Goal: Transaction & Acquisition: Purchase product/service

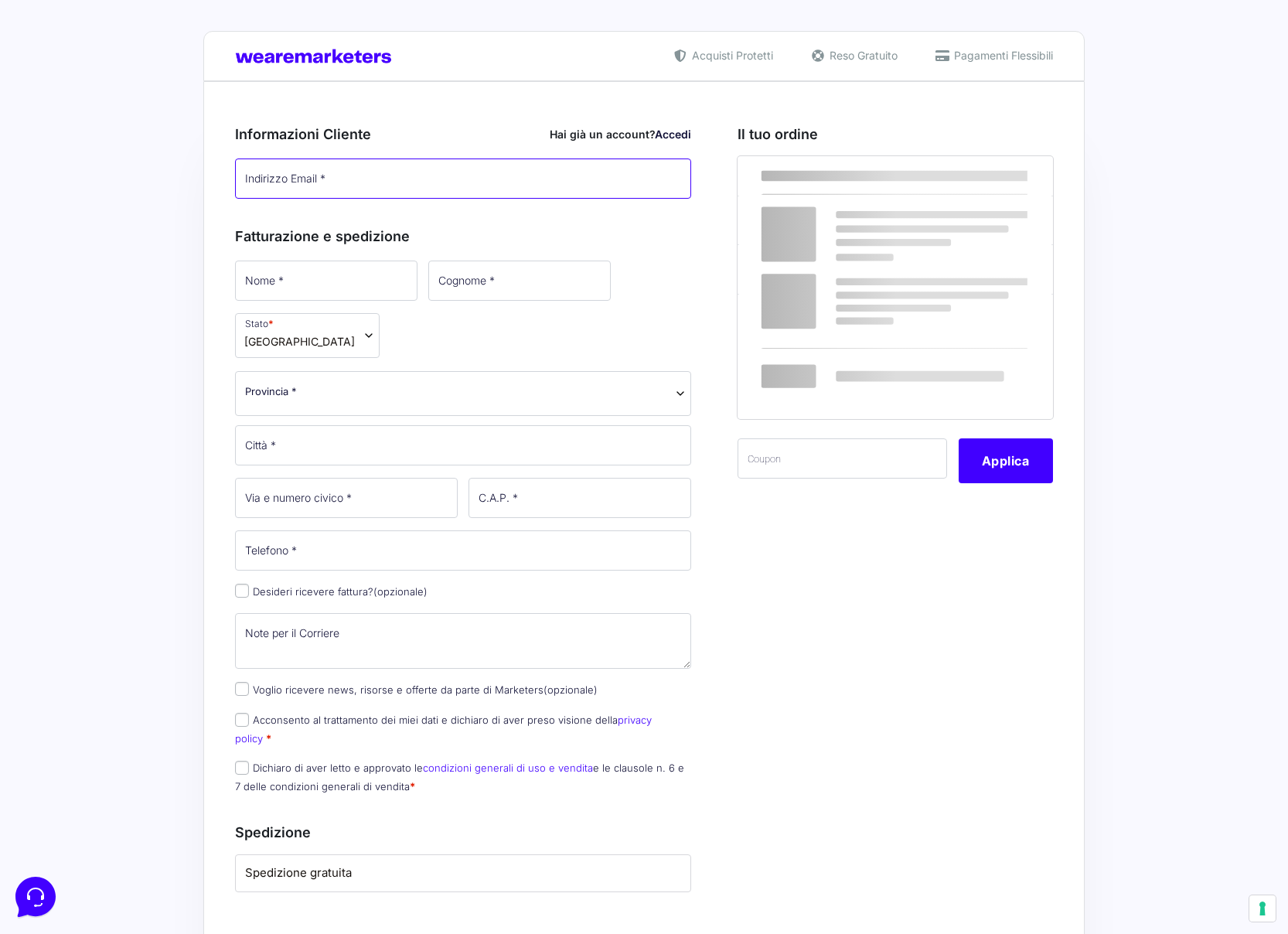
click at [303, 179] on input "Indirizzo Email *" at bounding box center [463, 178] width 456 height 40
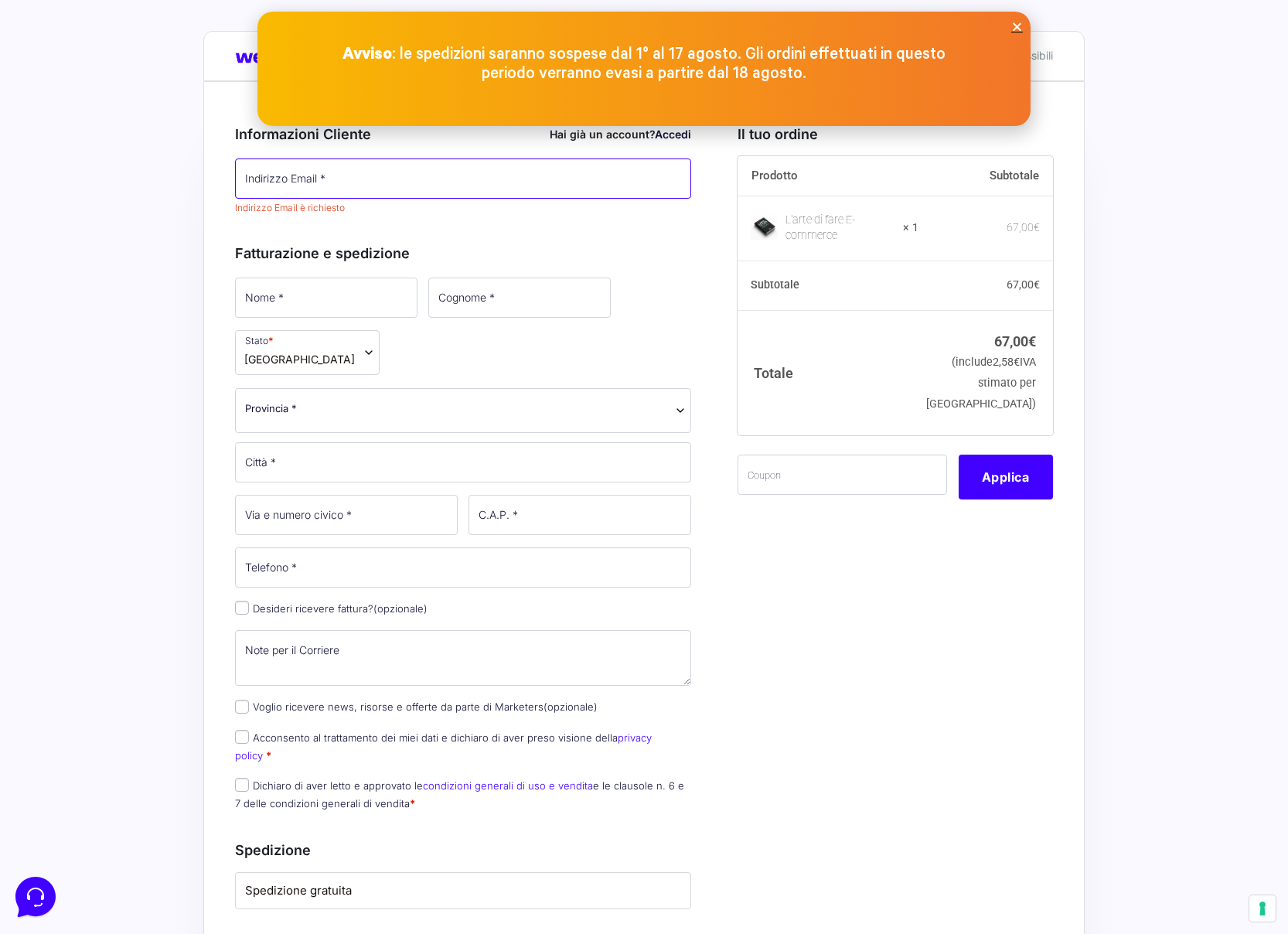
click at [303, 179] on input "Indirizzo Email *" at bounding box center [463, 178] width 456 height 40
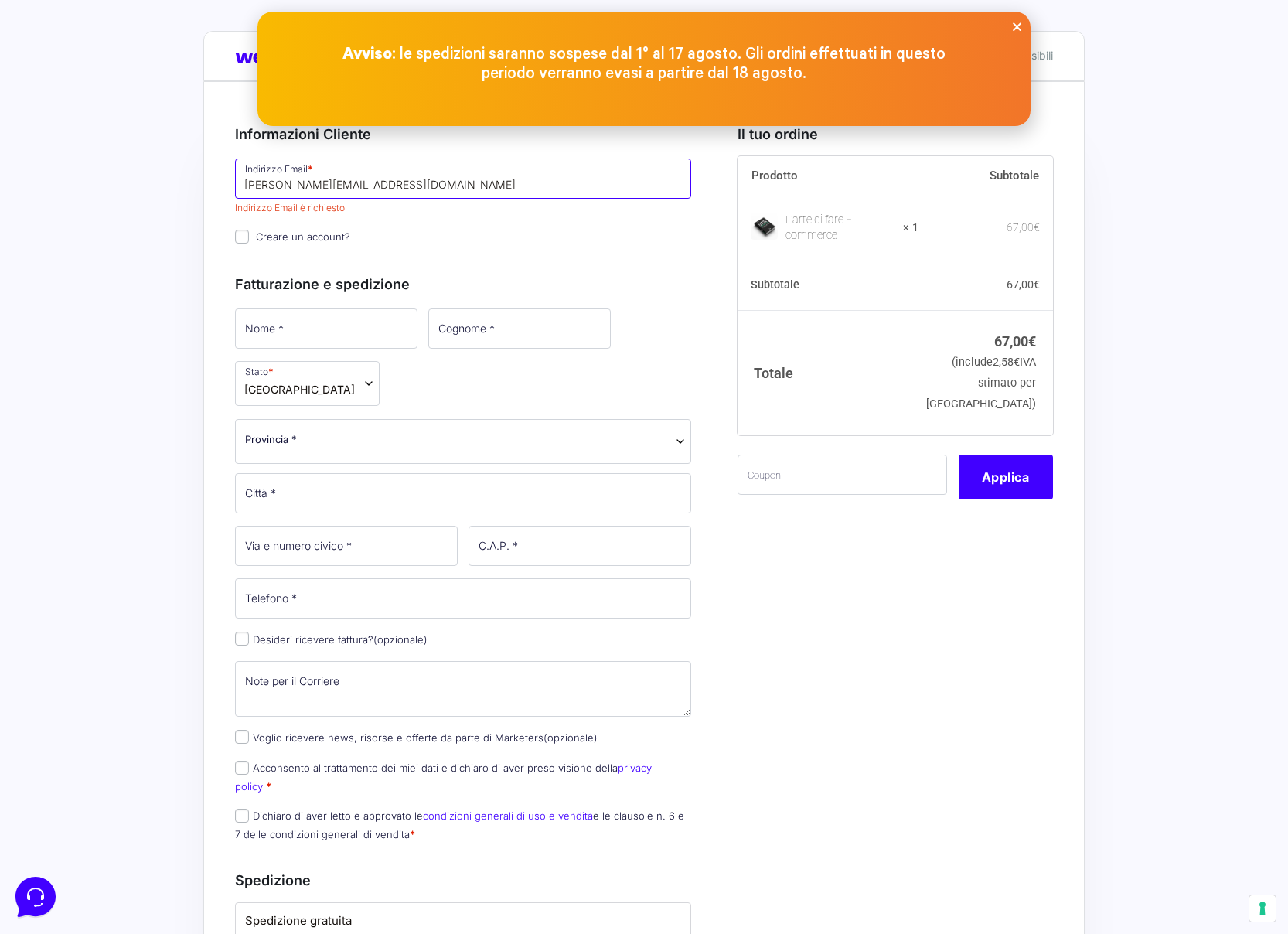
type input "[PERSON_NAME][EMAIL_ADDRESS][DOMAIN_NAME]"
click at [338, 330] on input "Nome *" at bounding box center [326, 328] width 183 height 40
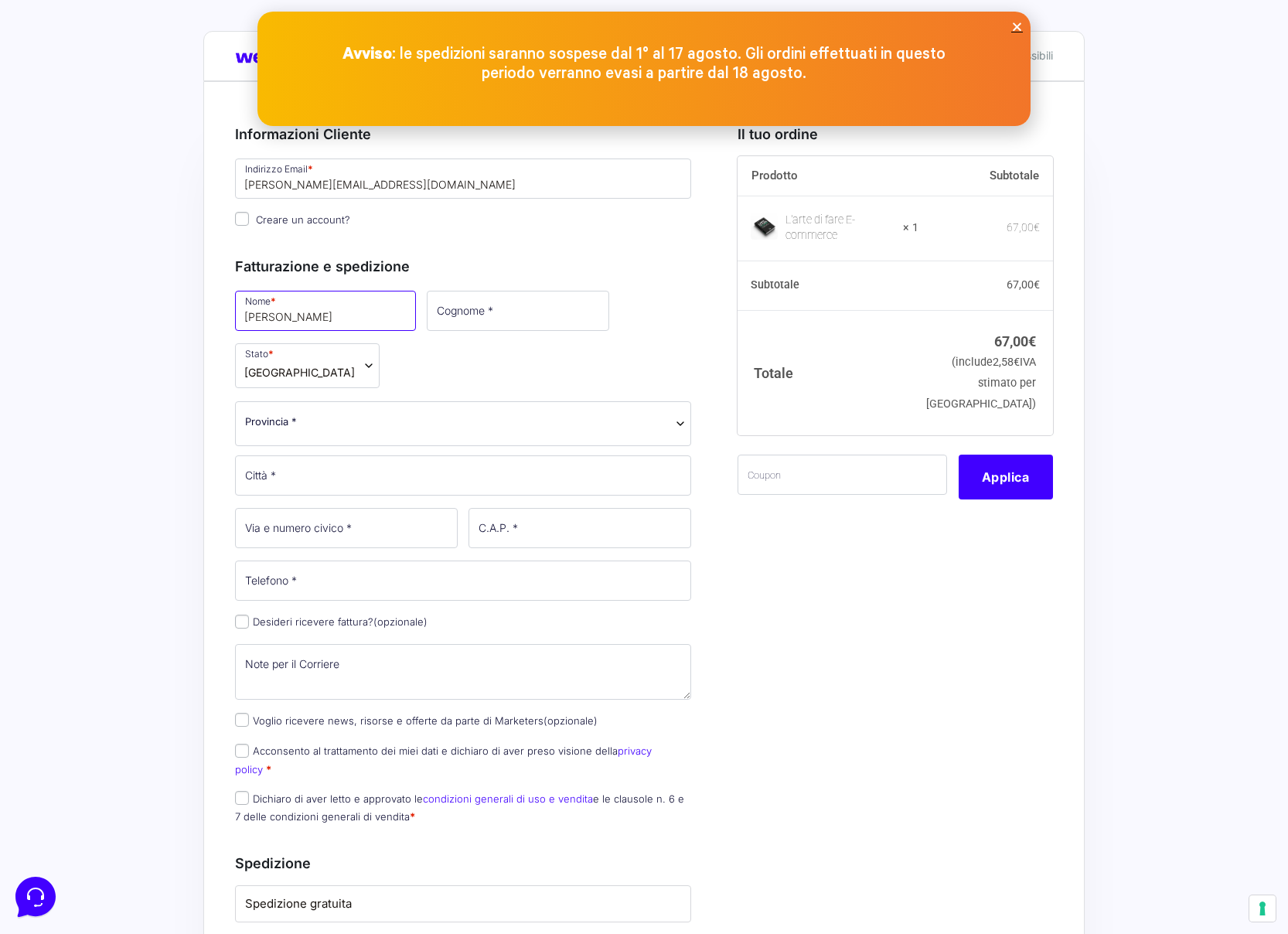
type input "[PERSON_NAME]"
click at [458, 309] on input "Cognome *" at bounding box center [518, 310] width 183 height 40
type input "Bossotto"
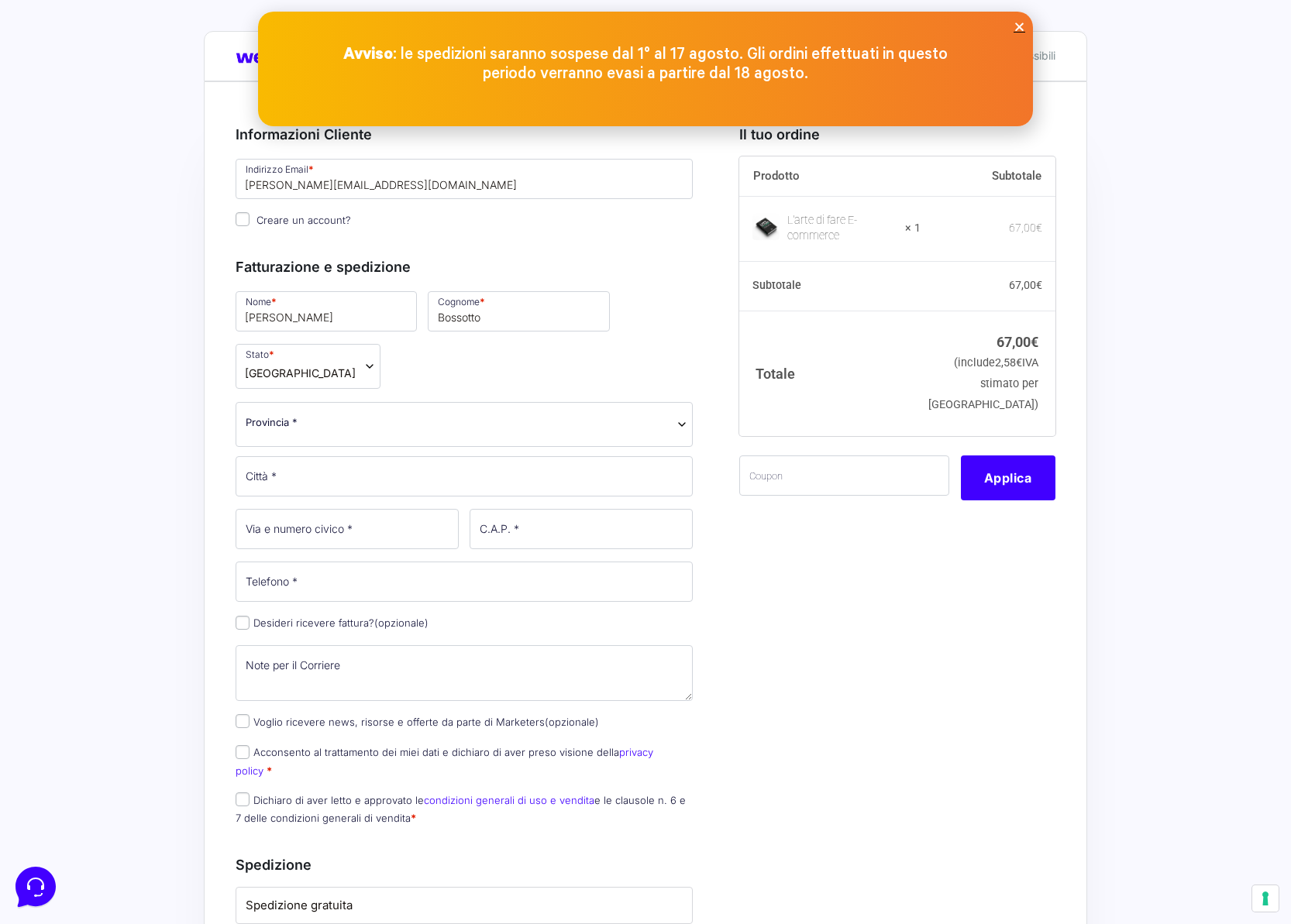
click at [390, 402] on span "Provincia *" at bounding box center [464, 425] width 457 height 45
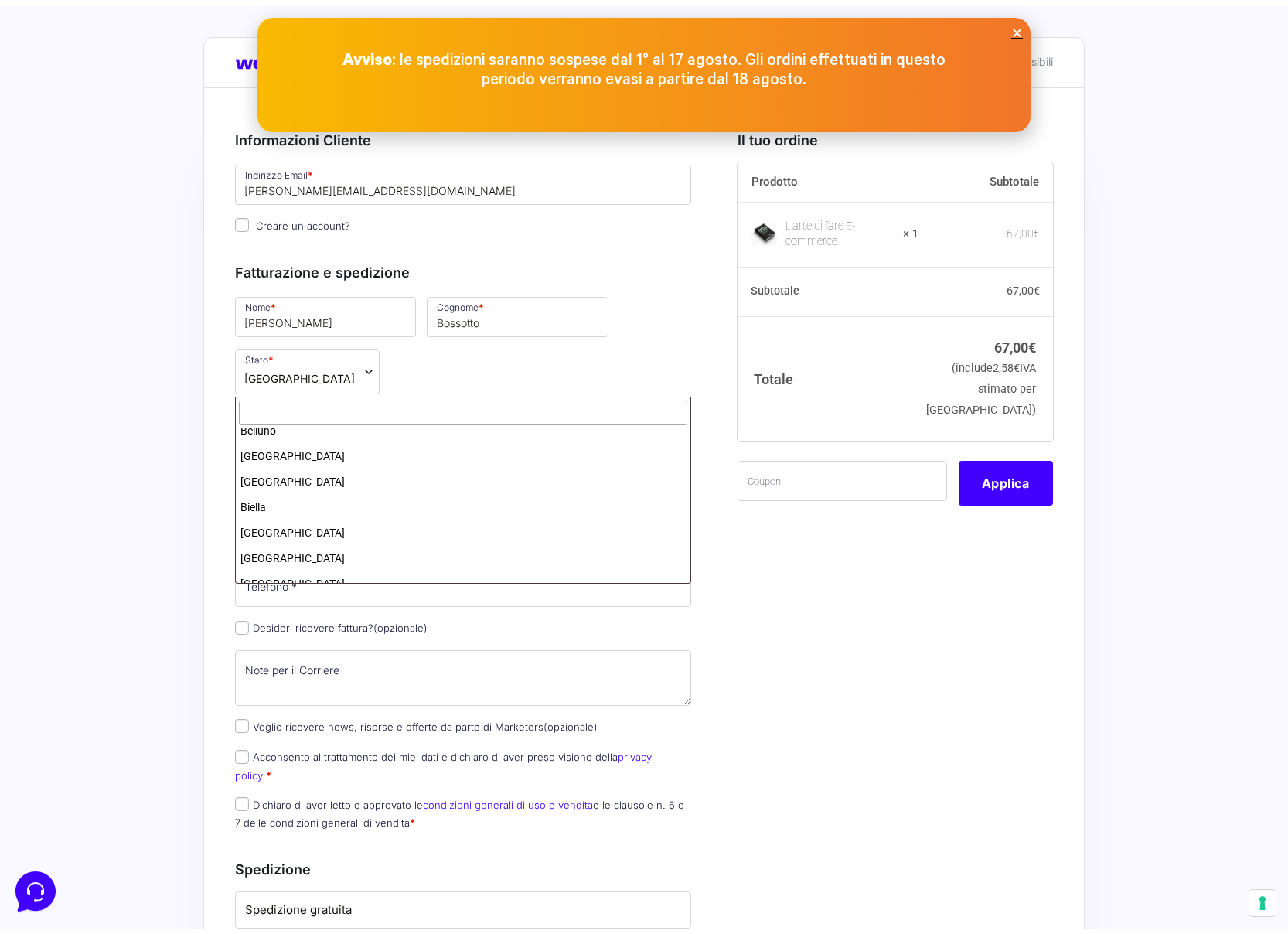
scroll to position [272, 0]
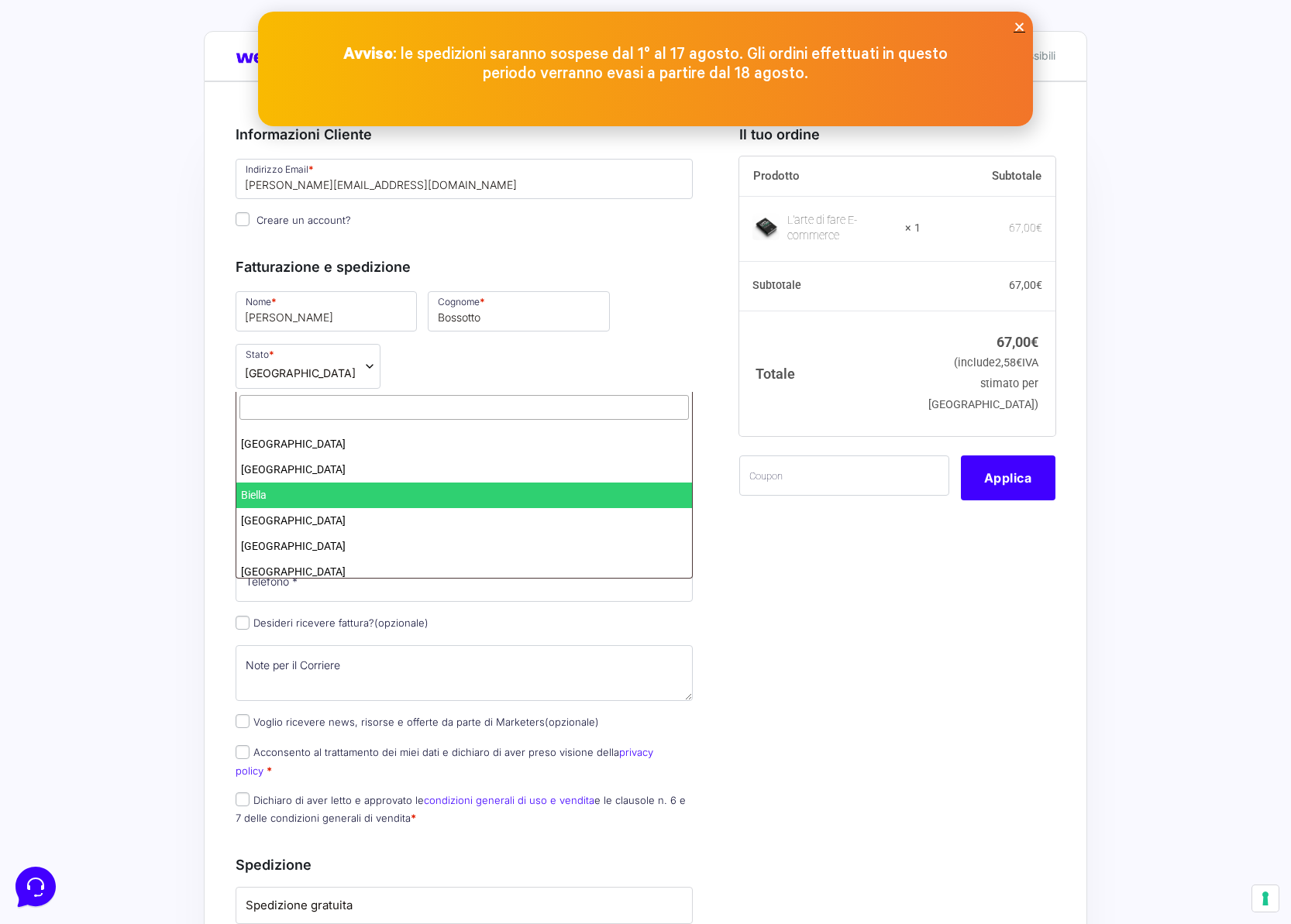
select select "BI"
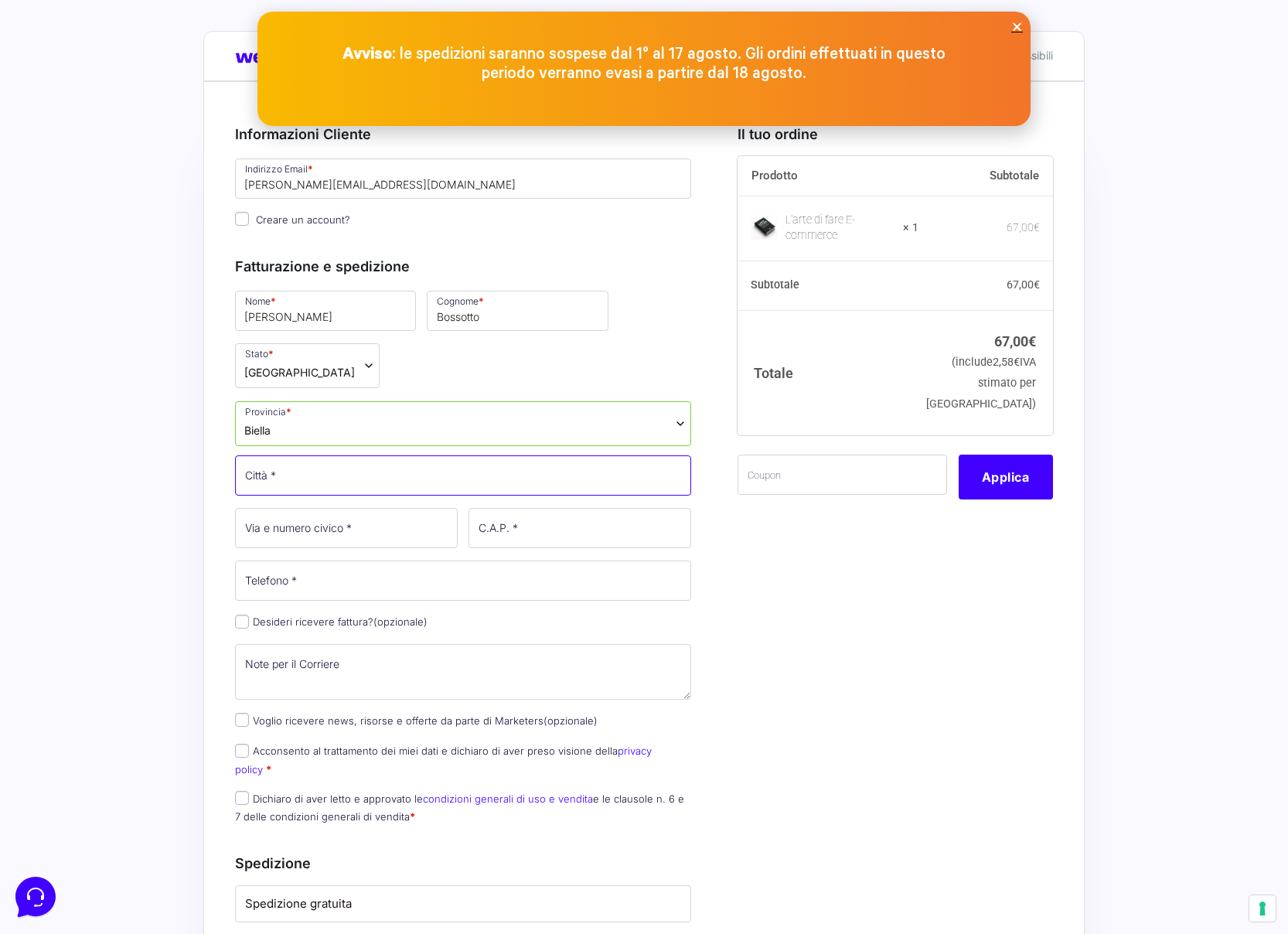
click at [325, 456] on input "Città * *" at bounding box center [463, 475] width 456 height 40
type input "Biella"
drag, startPoint x: 196, startPoint y: 480, endPoint x: 244, endPoint y: 468, distance: 49.5
click at [196, 479] on div "Acquisti Protetti Reso Gratuito Pagamenti Flessibili Riepilogo Ordine 67,00 € P…" at bounding box center [644, 806] width 1288 height 1611
click at [295, 508] on input "Via e numero civico * *" at bounding box center [346, 528] width 222 height 40
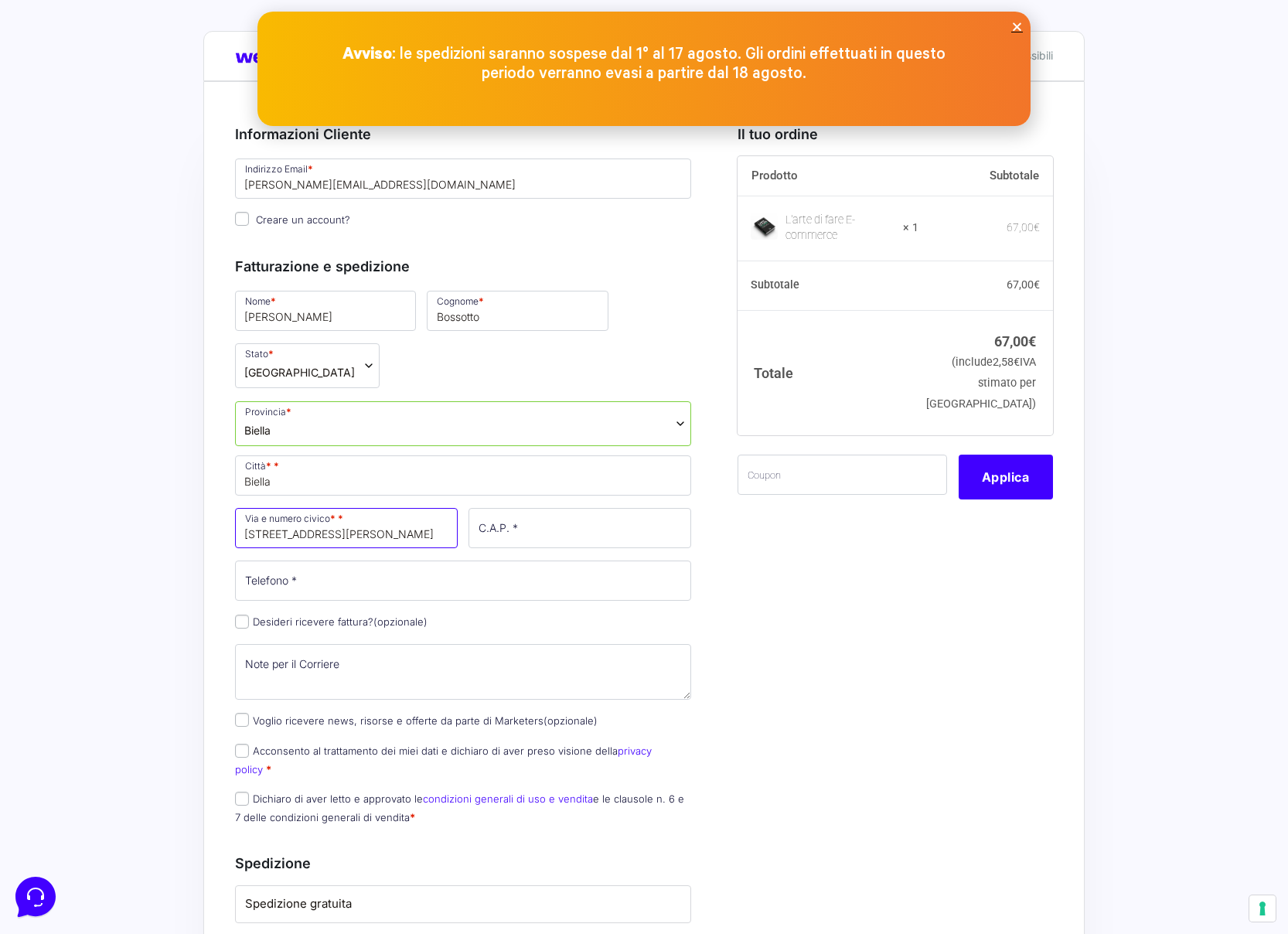
type input "[STREET_ADDRESS][PERSON_NAME]"
click at [509, 508] on input "C.A.P. * *" at bounding box center [580, 528] width 222 height 40
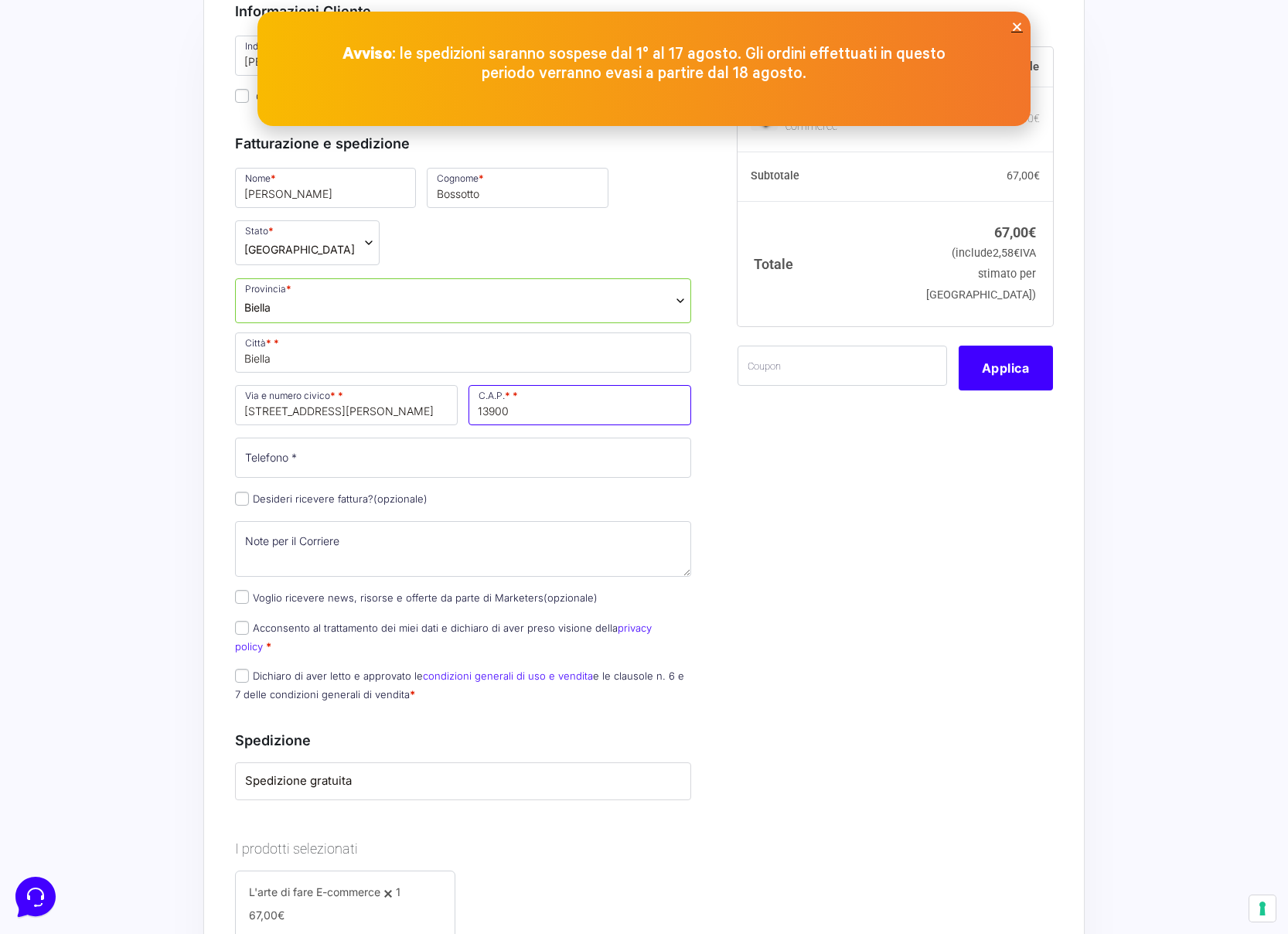
scroll to position [162, 0]
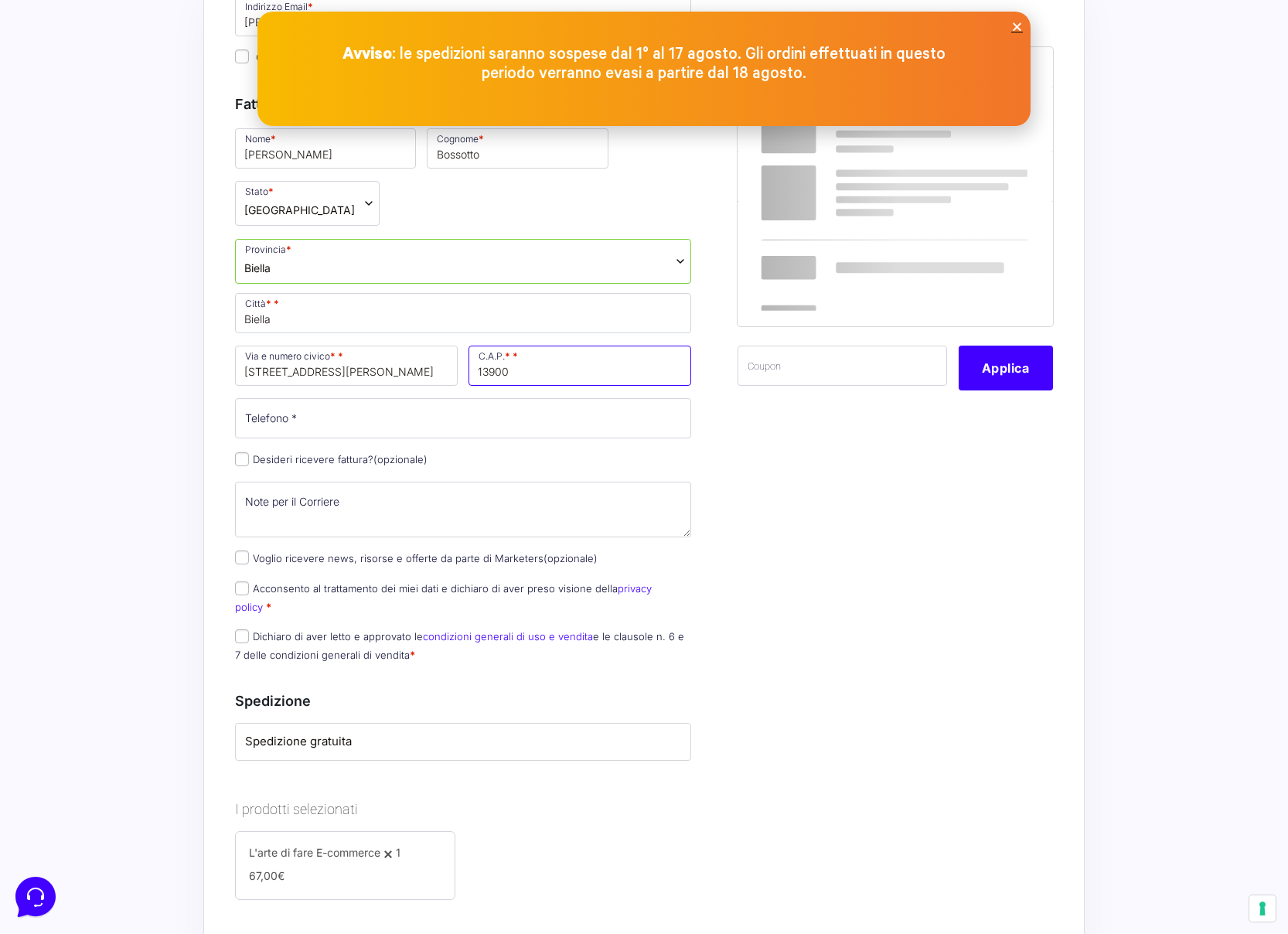
type input "13900"
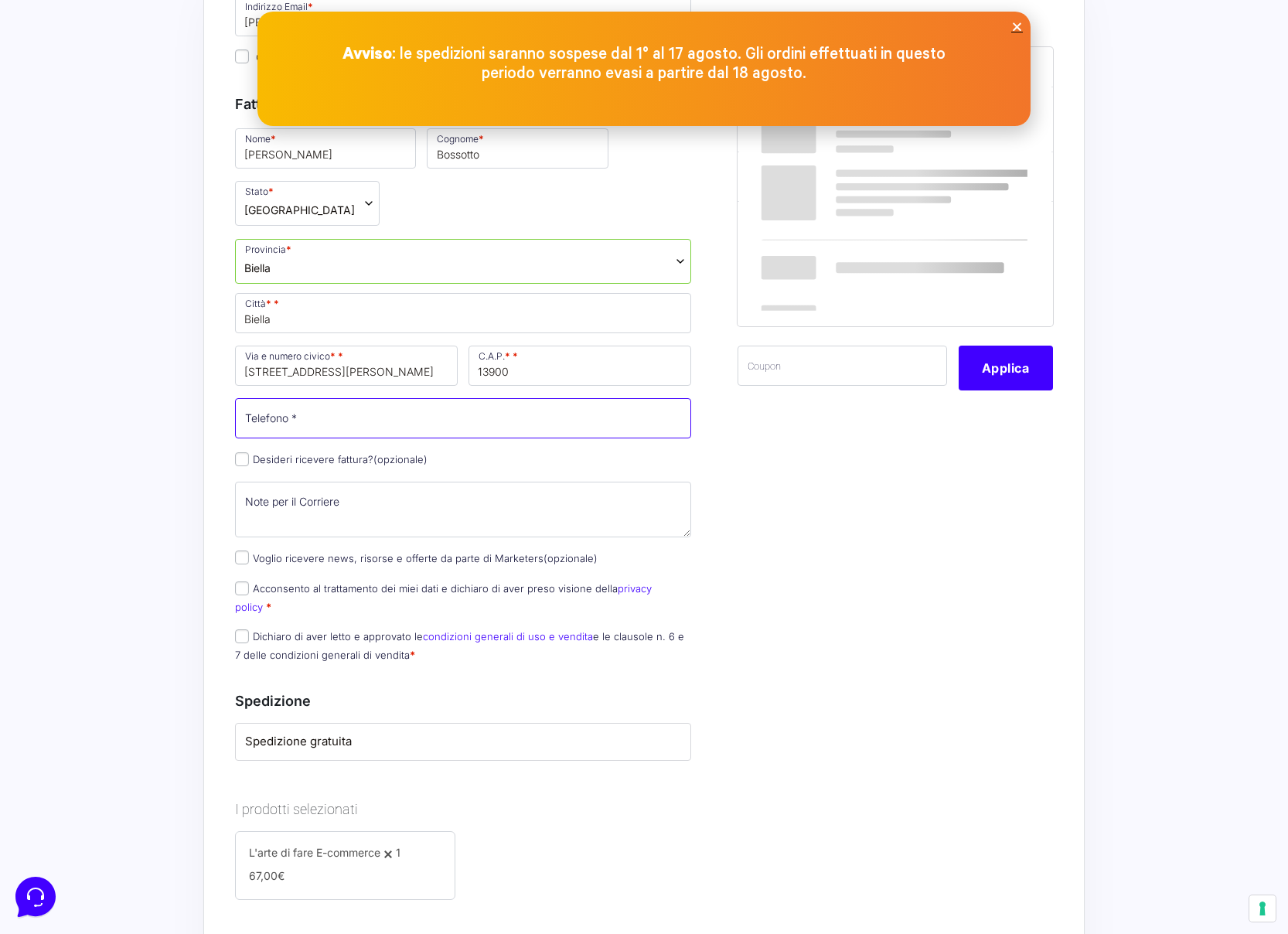
click at [345, 399] on input "Telefono *" at bounding box center [463, 418] width 456 height 40
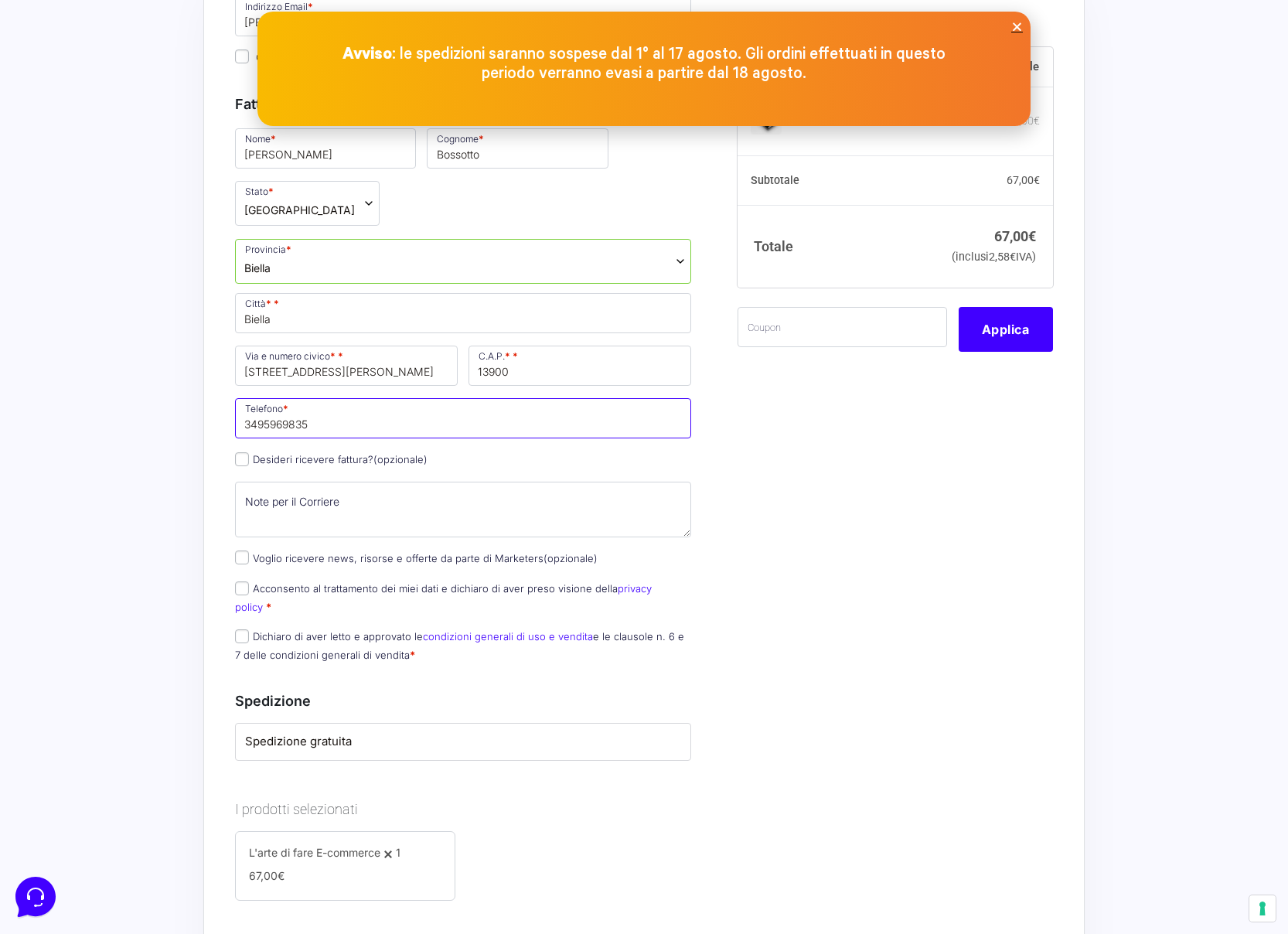
type input "3495969835"
click at [244, 452] on input "Desideri ricevere fattura? (opzionale)" at bounding box center [242, 459] width 14 height 14
checkbox input "true"
select select "IT"
type input "0000000"
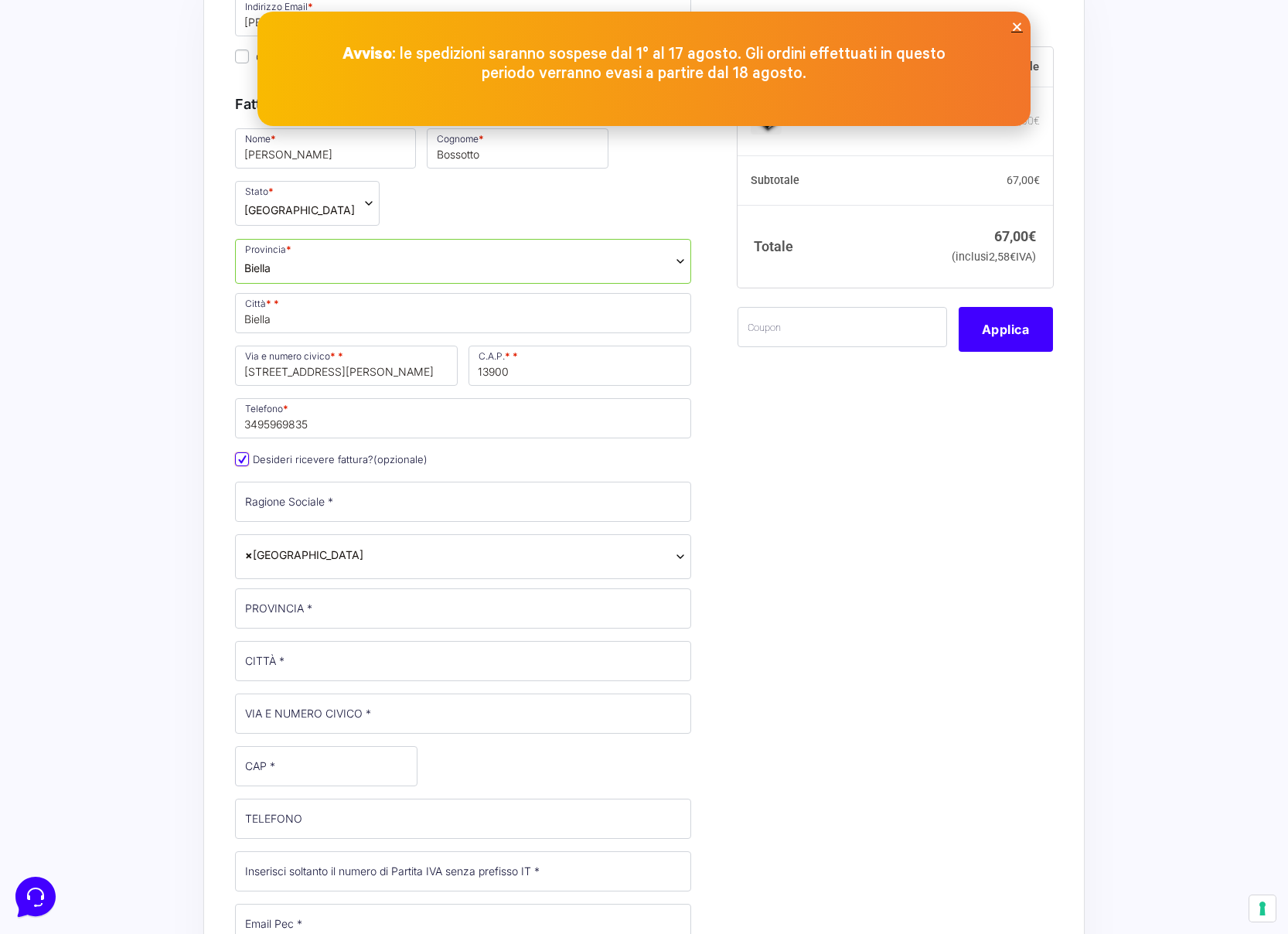
drag, startPoint x: 236, startPoint y: 406, endPoint x: 306, endPoint y: 447, distance: 81.1
click at [236, 452] on input "Desideri ricevere fattura? (opzionale)" at bounding box center [242, 459] width 14 height 14
checkbox input "false"
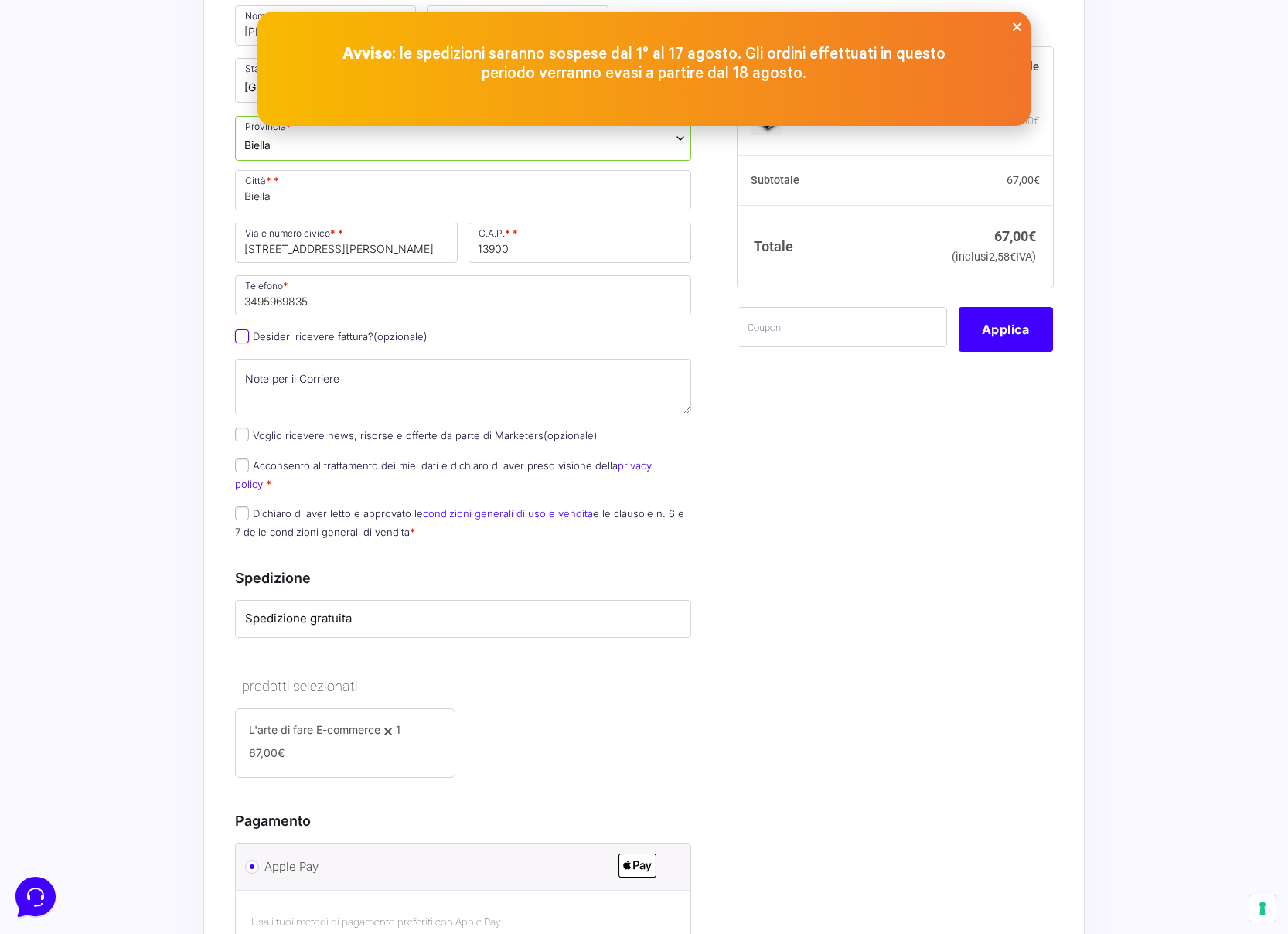
scroll to position [289, 0]
click at [244, 424] on input "Voglio ricevere news, risorse e offerte da parte di Marketers (opzionale)" at bounding box center [242, 430] width 14 height 14
checkbox input "true"
click at [240, 455] on input "Acconsento al trattamento dei miei dati e dichiaro di aver preso visione della …" at bounding box center [242, 461] width 14 height 14
checkbox input "true"
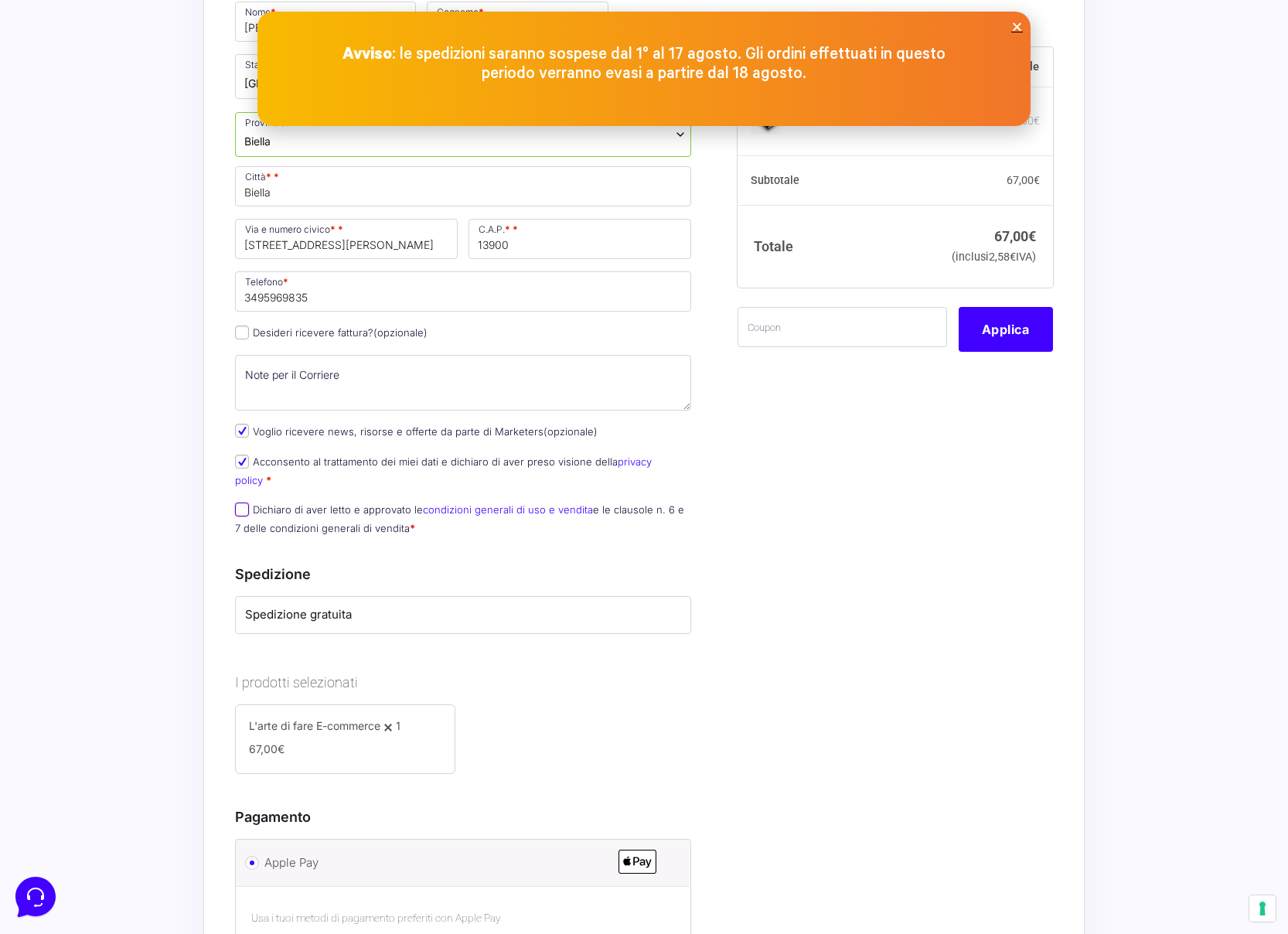
click at [241, 503] on input "Dichiaro di aver letto e approvato le condizioni generali di uso e vendita e le…" at bounding box center [242, 509] width 14 height 14
checkbox input "true"
click at [363, 716] on div "L'arte di fare E-commerce 1 − 1 + 67,00 €" at bounding box center [344, 736] width 192 height 41
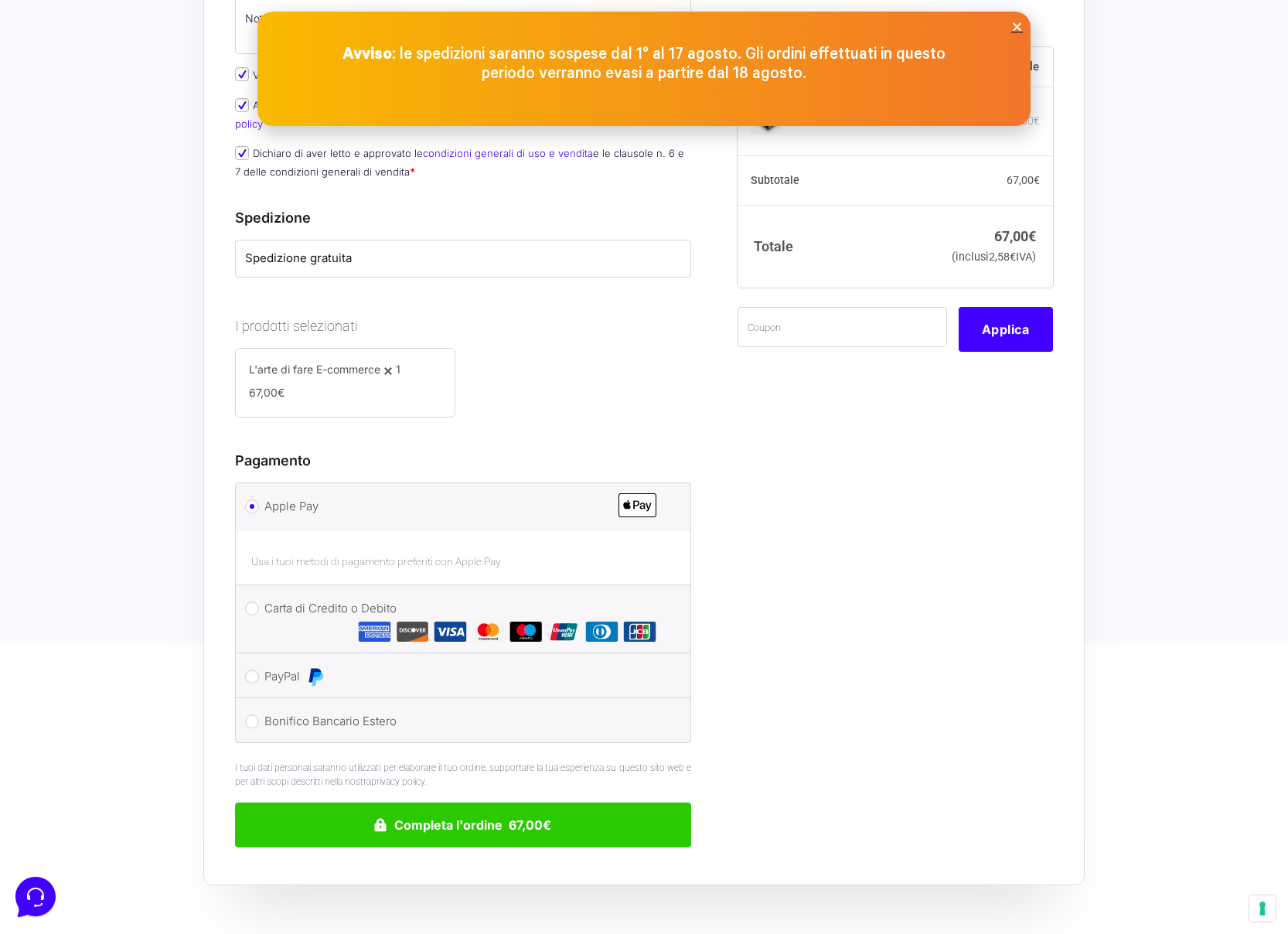
scroll to position [647, 0]
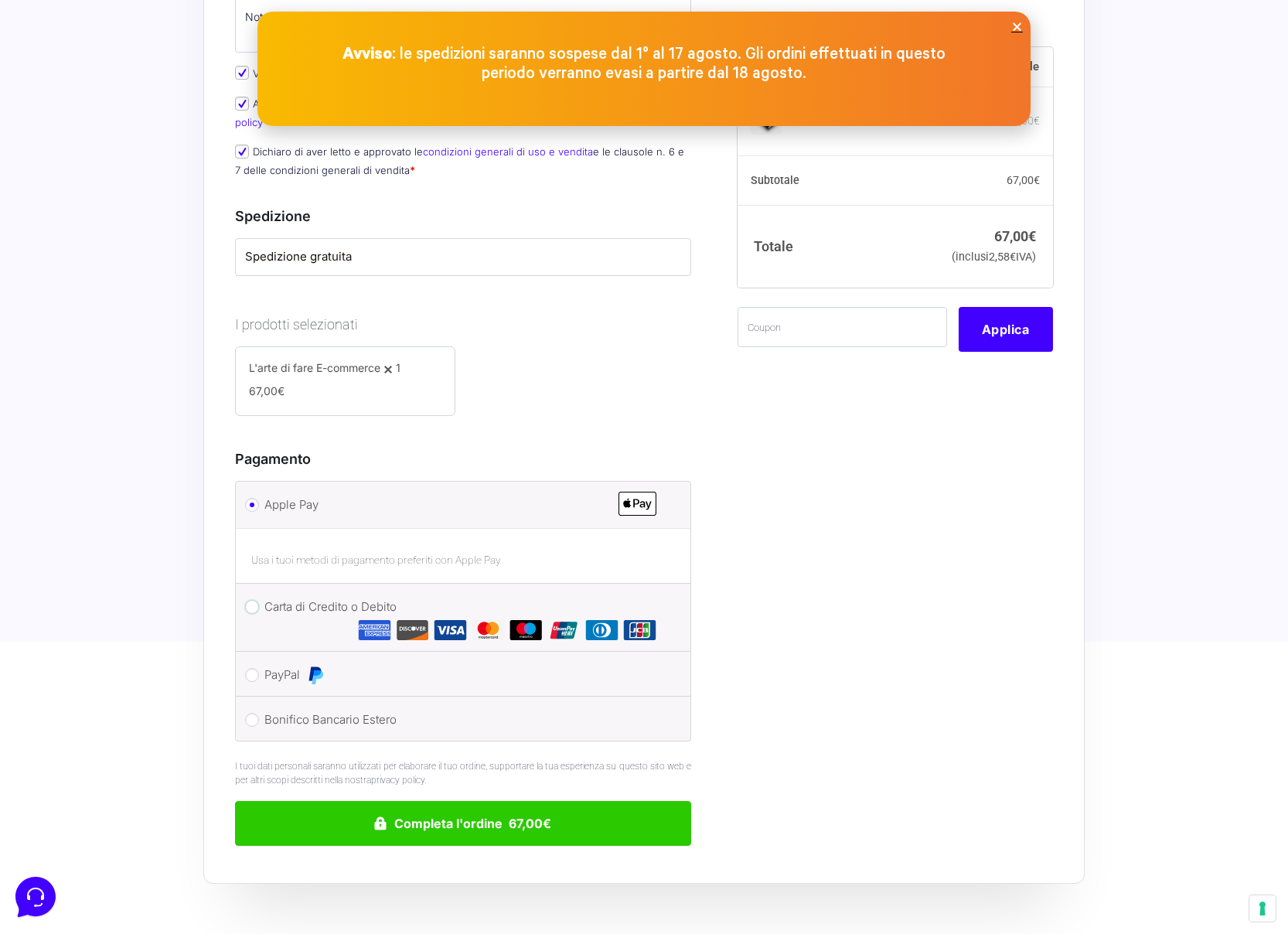
click at [251, 600] on input "Carta di Credito o Debito" at bounding box center [251, 607] width 14 height 14
radio input "true"
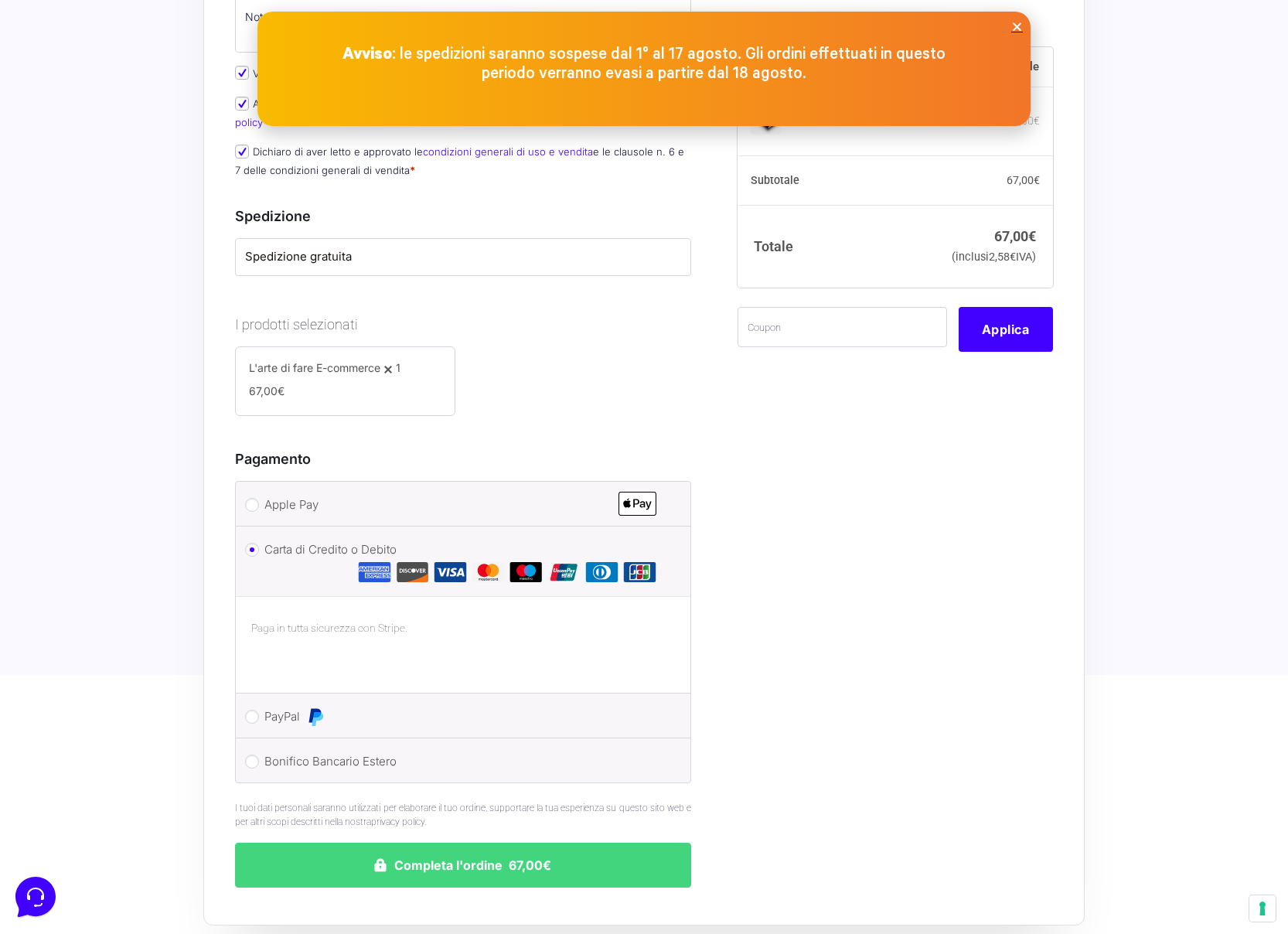
click at [449, 843] on button "Completa l'ordine 67,00€" at bounding box center [463, 866] width 456 height 45
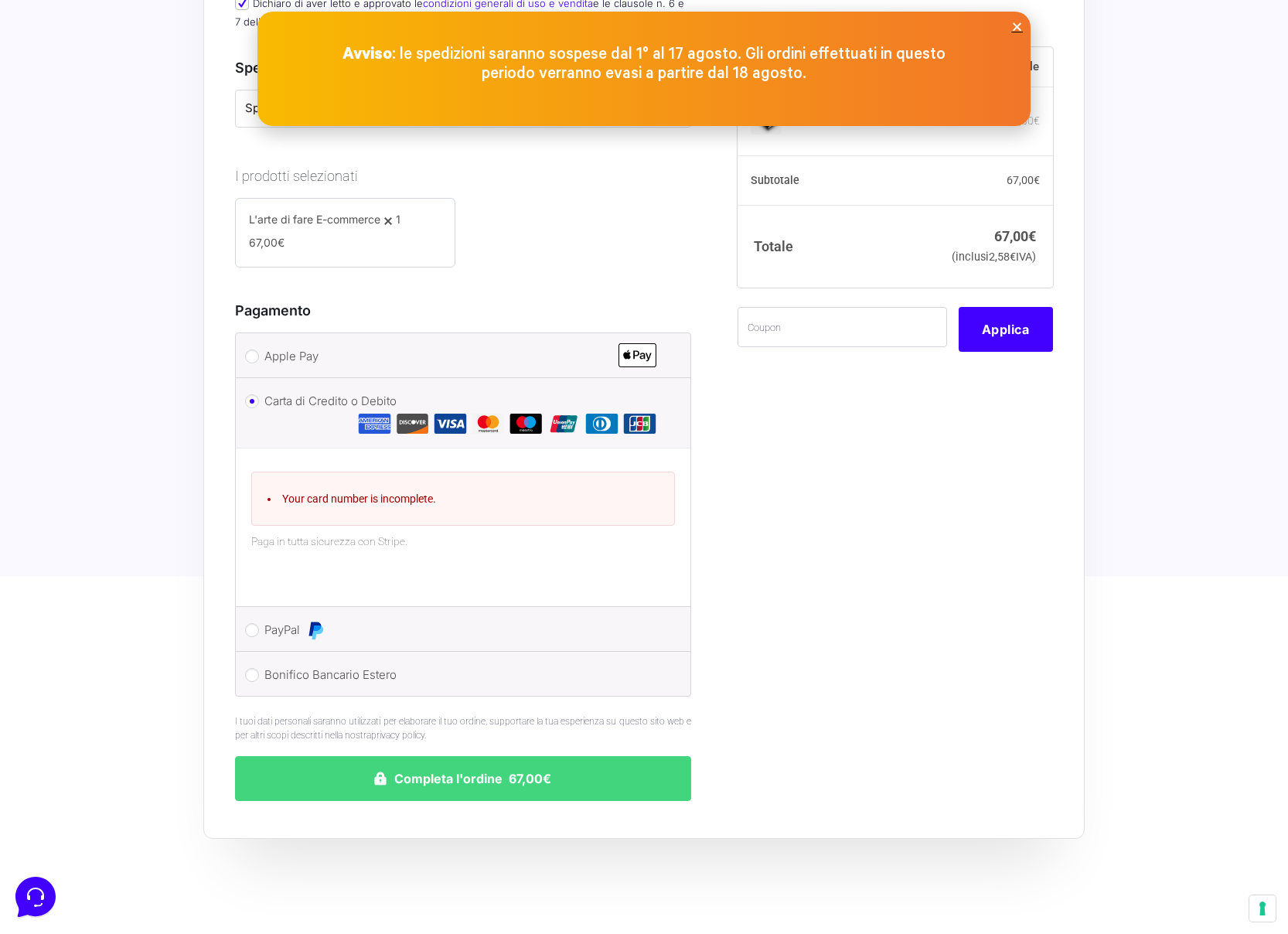
scroll to position [811, 0]
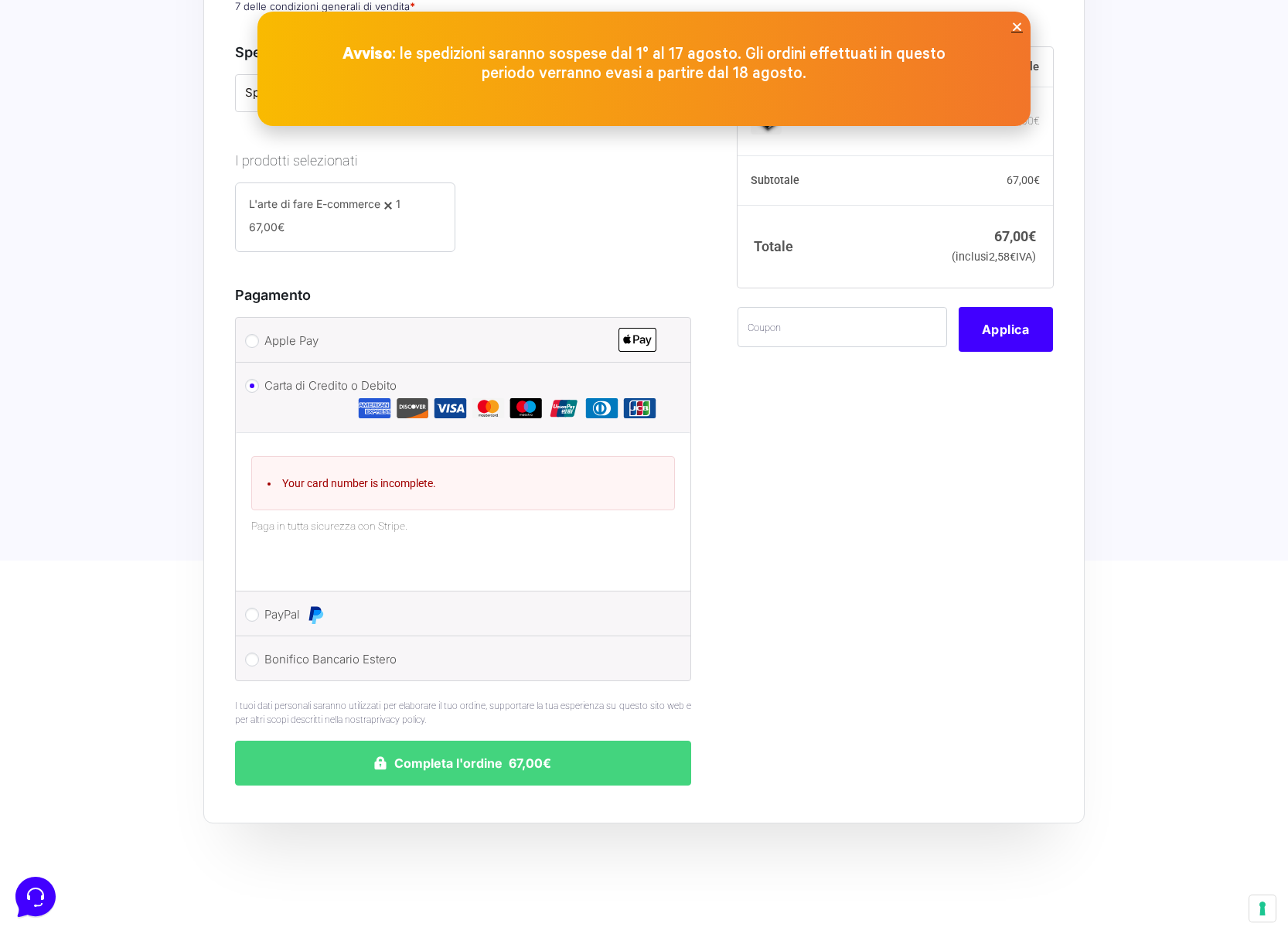
click at [512, 741] on button "Completa l'ordine 67,00€" at bounding box center [463, 763] width 456 height 45
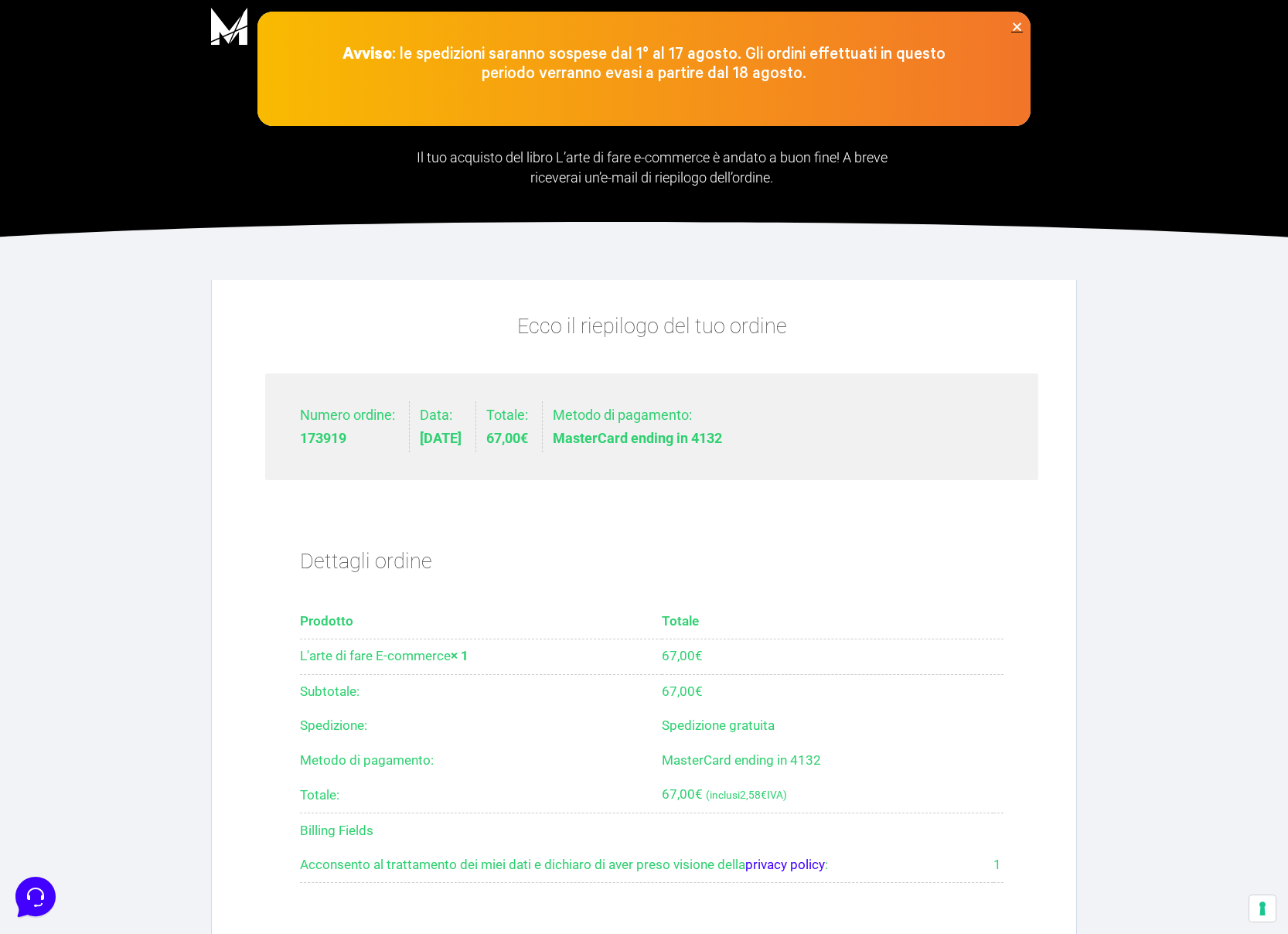
click at [1021, 30] on icon "Close" at bounding box center [1017, 26] width 11 height 11
